Goal: Share content

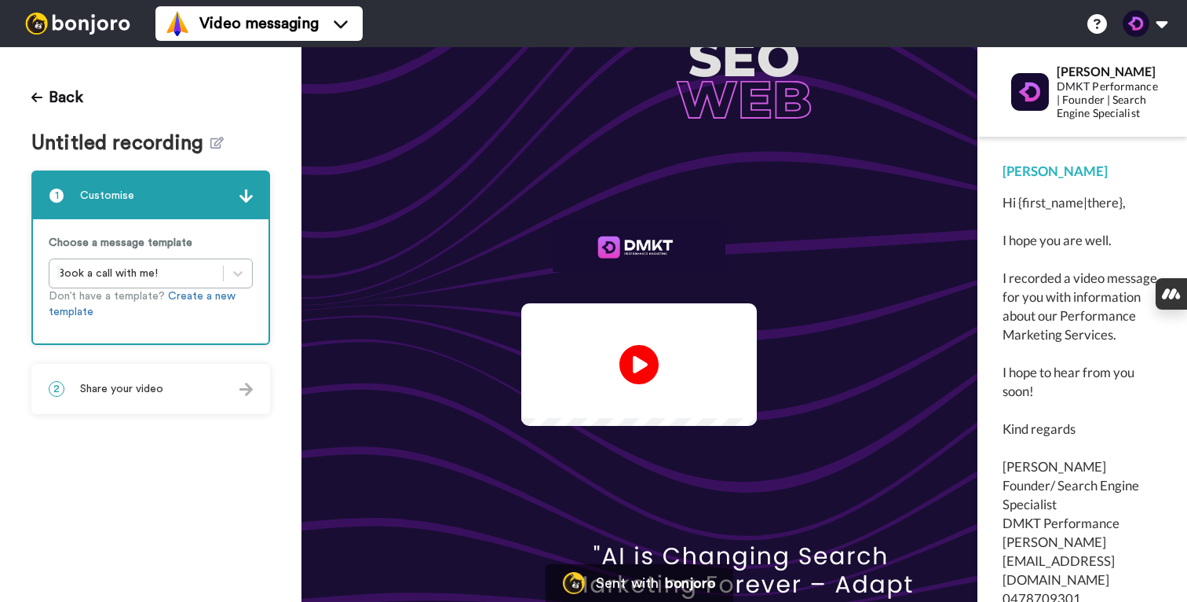
click at [182, 382] on div "2 Share your video" at bounding box center [151, 388] width 236 height 47
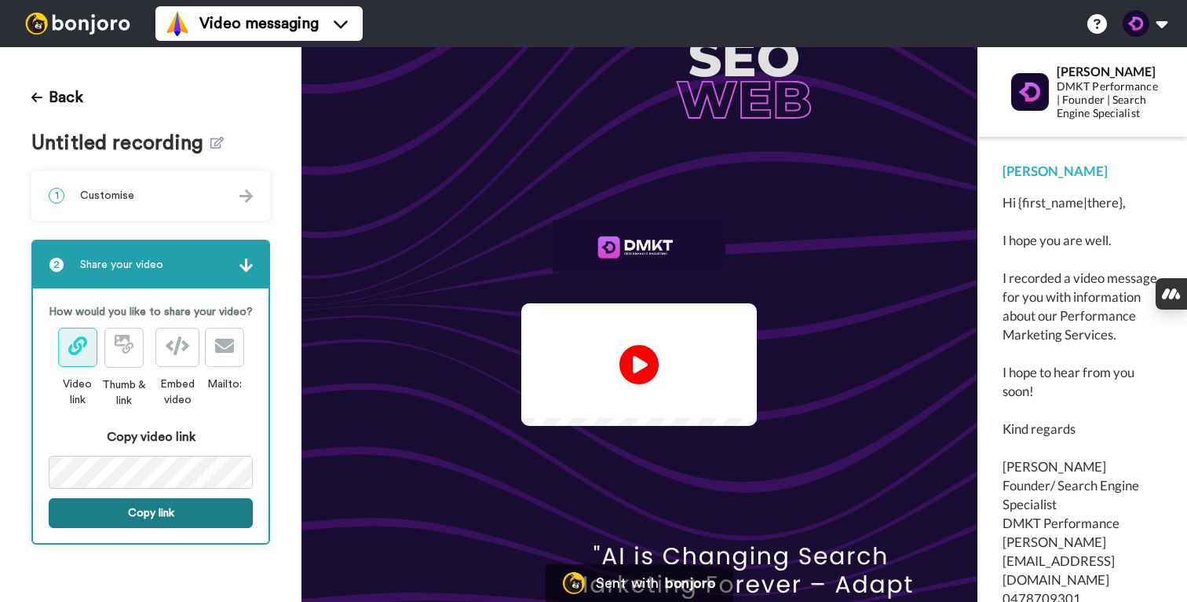
click at [134, 512] on button "Copy link" at bounding box center [151, 513] width 204 height 30
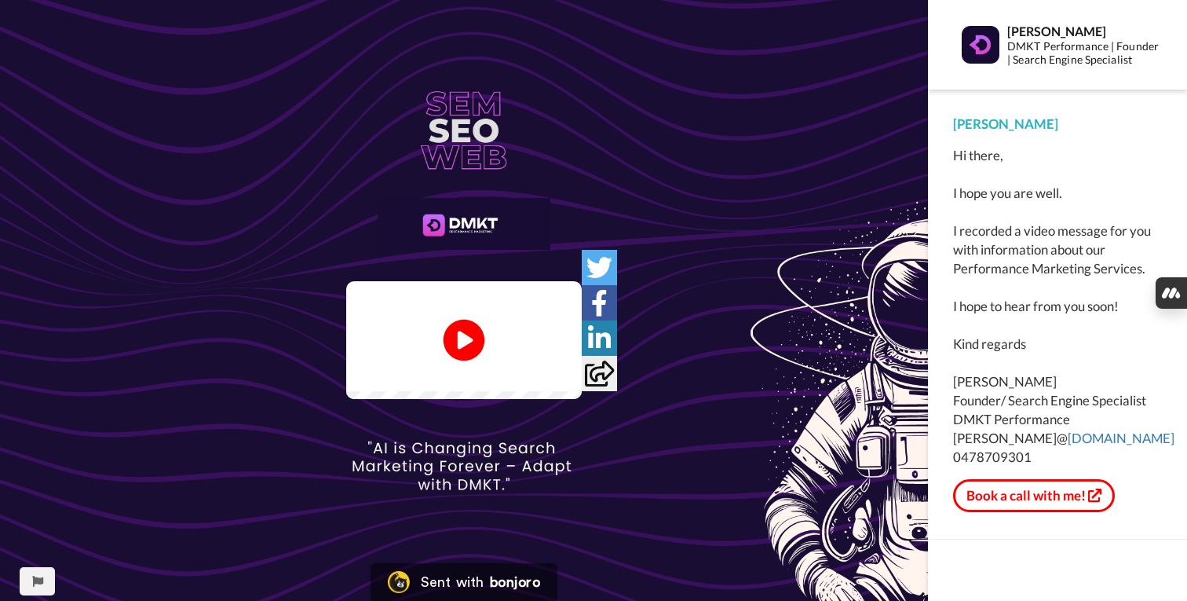
click at [463, 334] on icon "Play/Pause" at bounding box center [465, 340] width 42 height 75
